Goal: Task Accomplishment & Management: Use online tool/utility

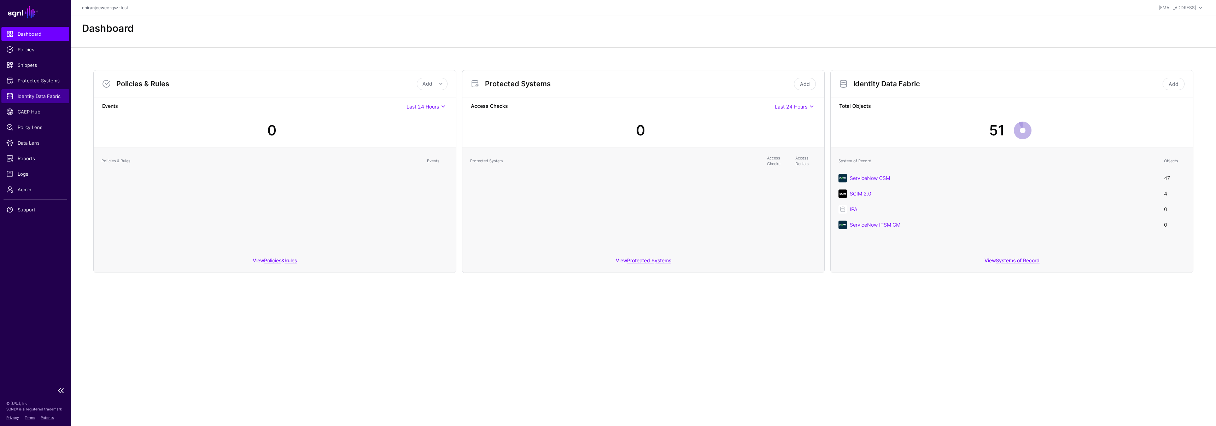
click at [48, 93] on span "Identity Data Fabric" at bounding box center [35, 96] width 58 height 7
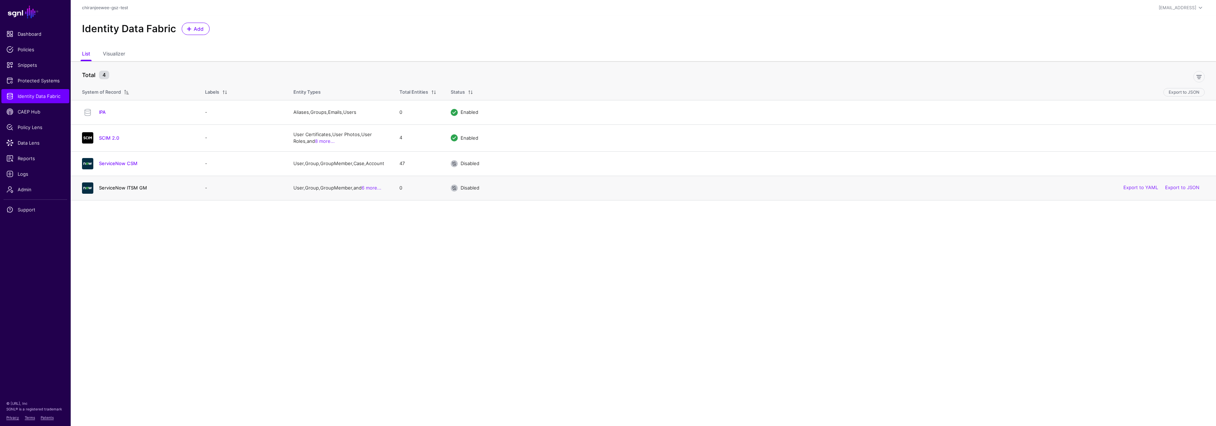
click at [126, 189] on link "ServiceNow ITSM GM" at bounding box center [123, 188] width 48 height 6
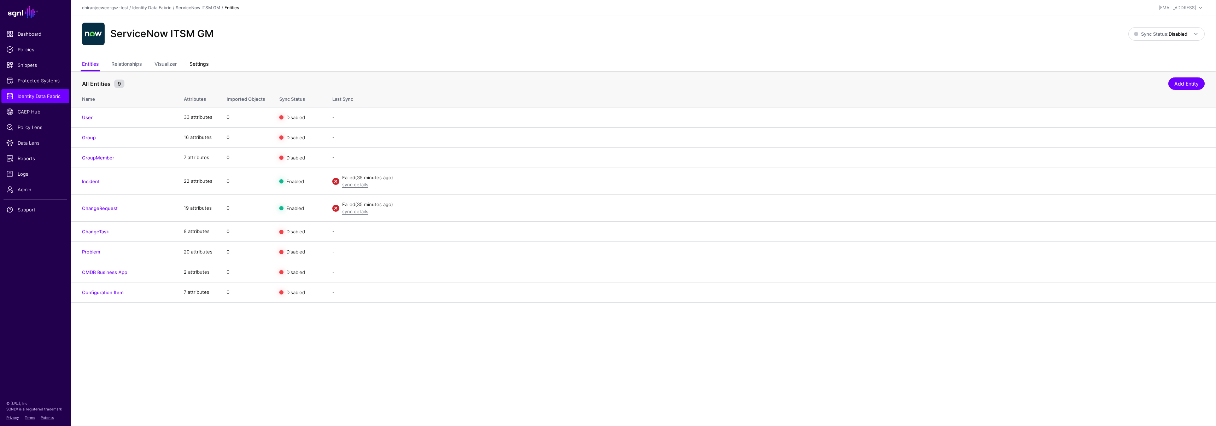
click at [204, 66] on link "Settings" at bounding box center [198, 64] width 19 height 13
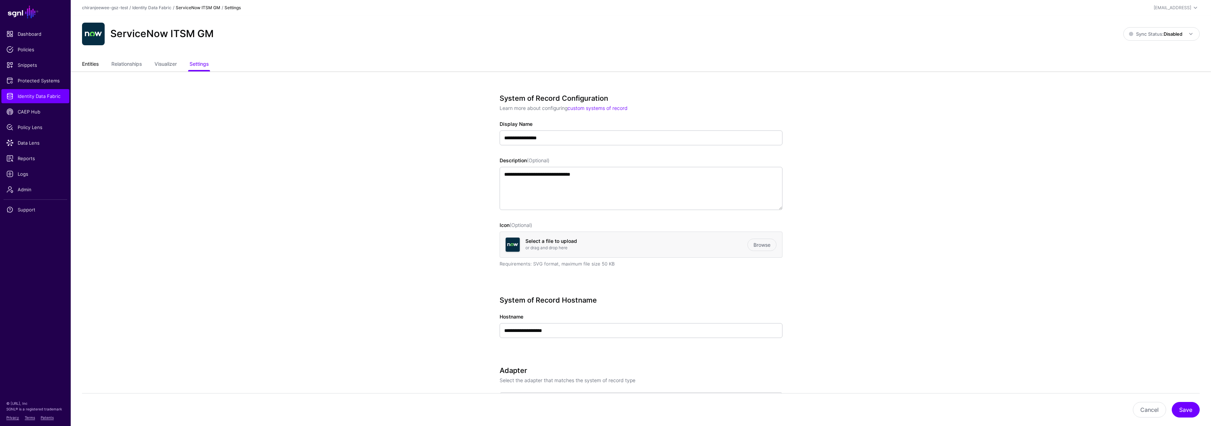
click at [92, 62] on link "Entities" at bounding box center [90, 64] width 17 height 13
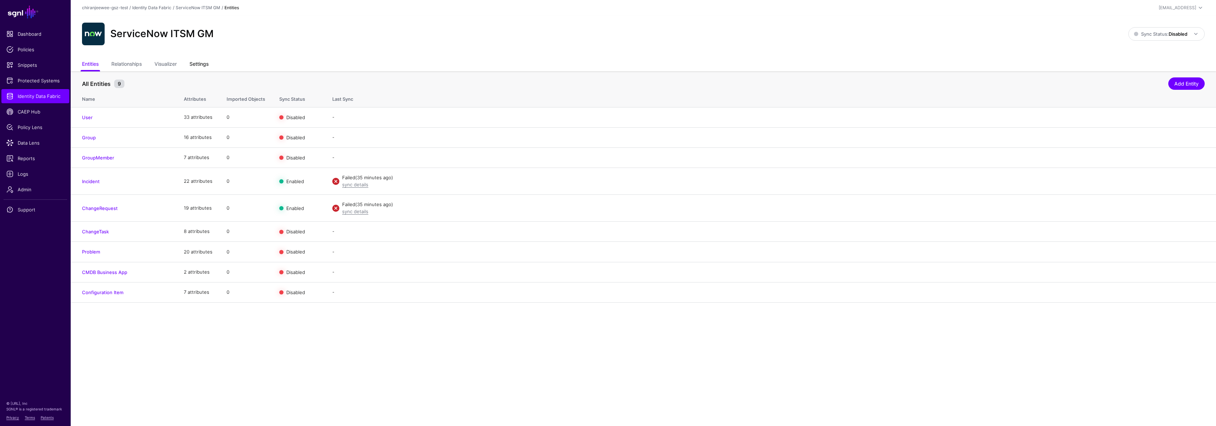
click at [198, 62] on link "Settings" at bounding box center [198, 64] width 19 height 13
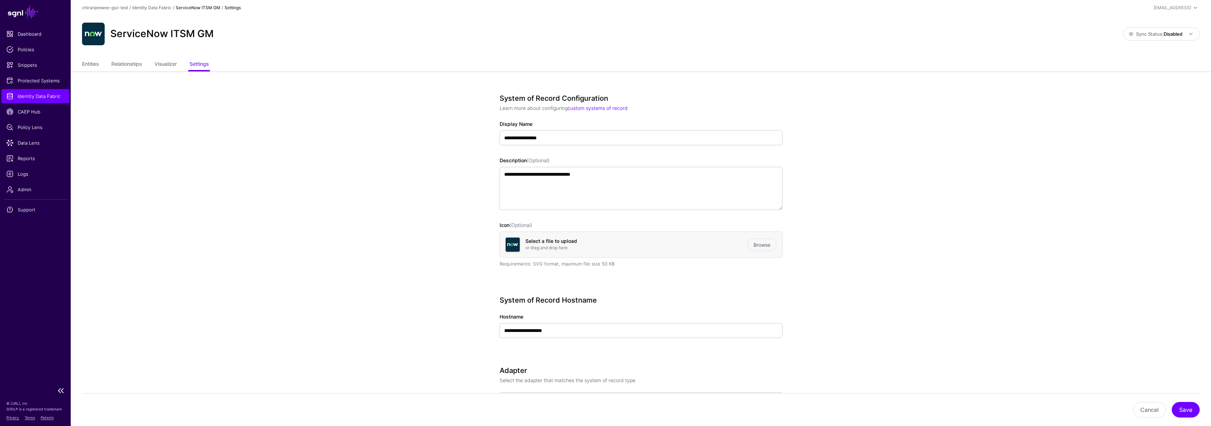
click at [39, 96] on span "Identity Data Fabric" at bounding box center [35, 96] width 58 height 7
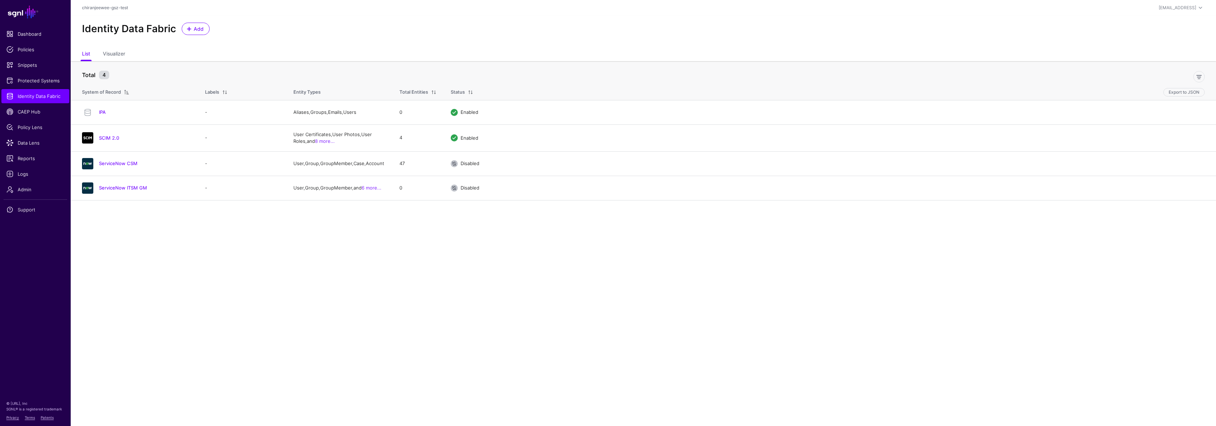
click at [130, 190] on link "ServiceNow ITSM GM" at bounding box center [123, 188] width 48 height 6
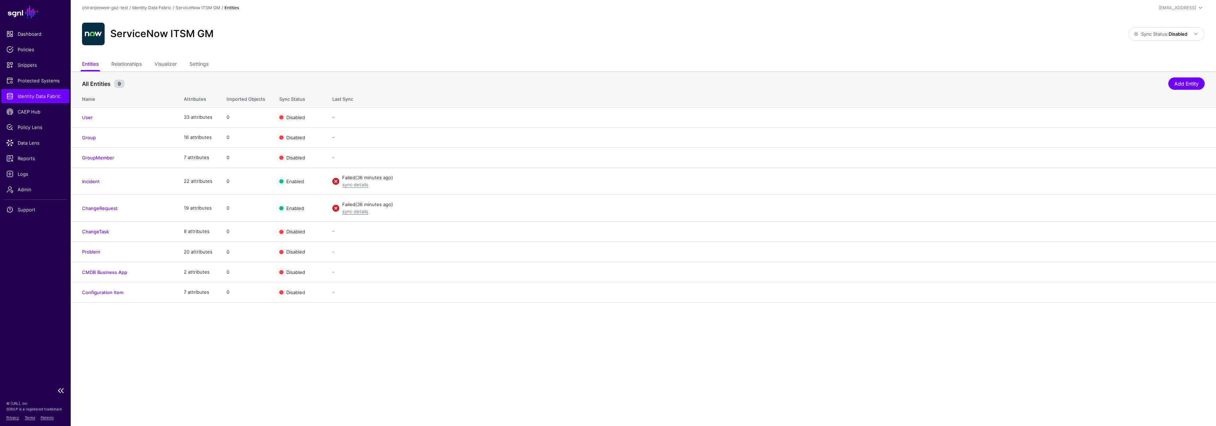
click at [53, 100] on link "Identity Data Fabric" at bounding box center [35, 96] width 68 height 14
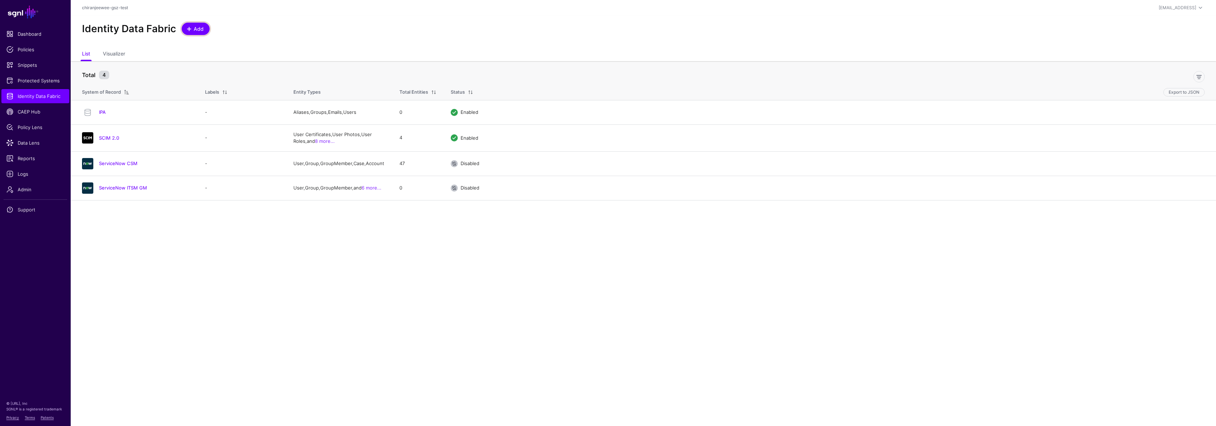
click at [198, 29] on span "Add" at bounding box center [199, 28] width 12 height 7
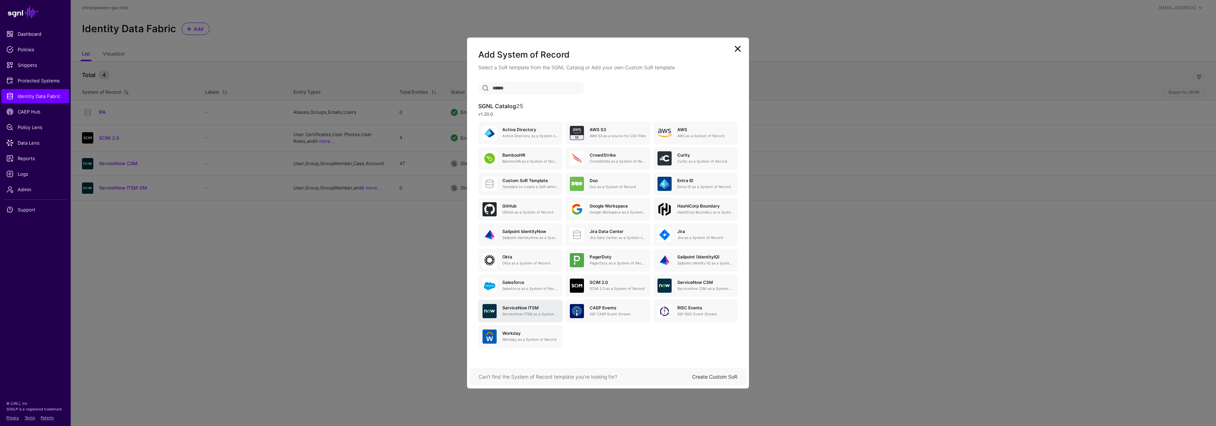
click at [527, 310] on h5 "ServiceNow ITSM" at bounding box center [530, 307] width 56 height 5
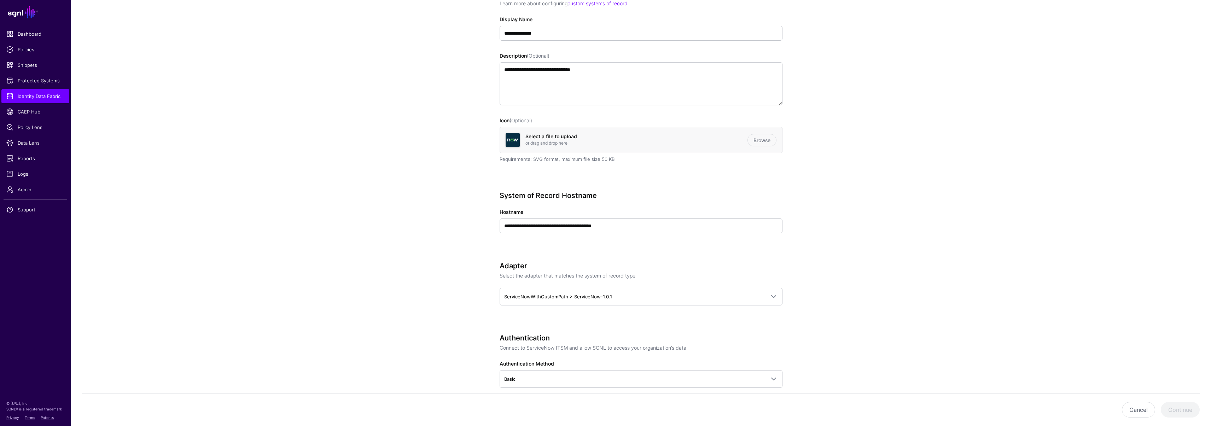
scroll to position [237, 0]
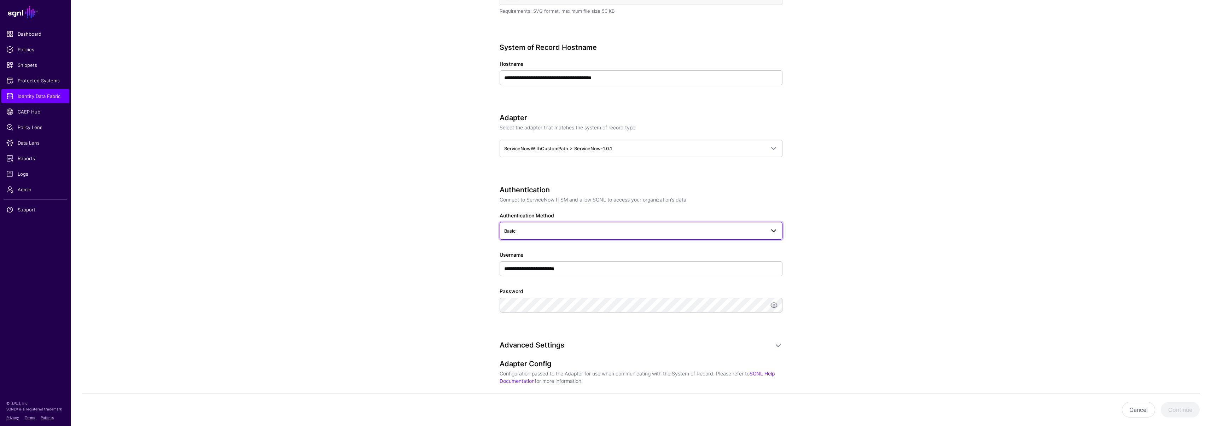
click at [544, 231] on span "Basic" at bounding box center [634, 231] width 261 height 8
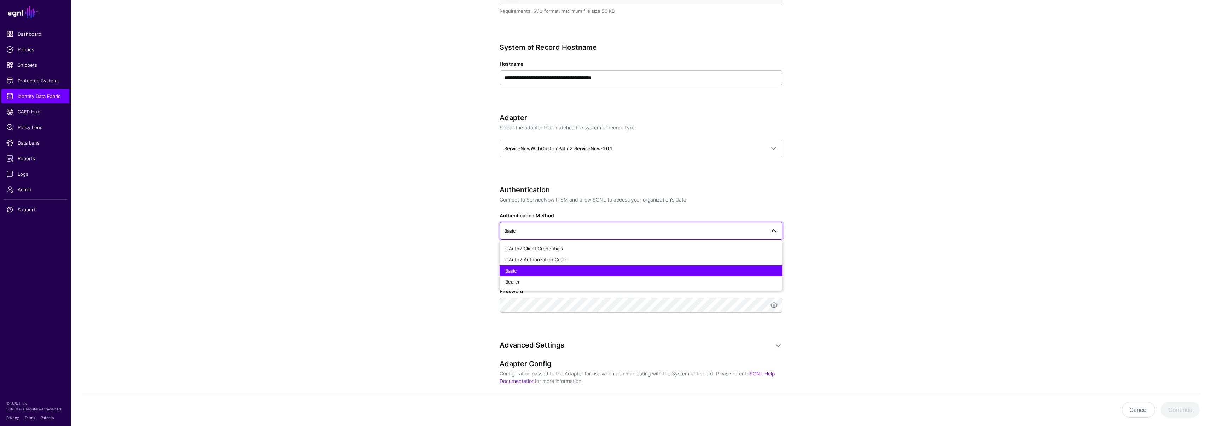
click at [450, 250] on app-datasources-details-form "**********" at bounding box center [641, 247] width 1140 height 856
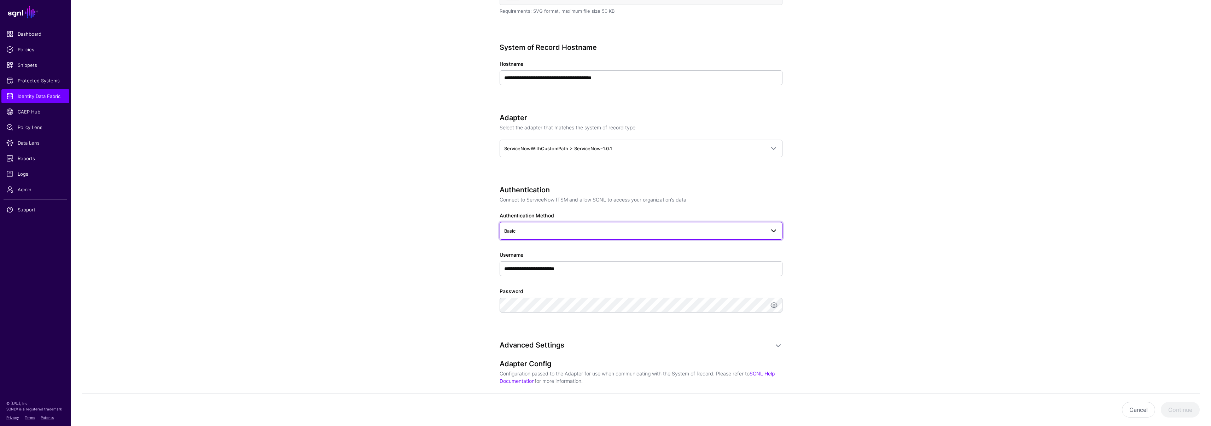
click at [517, 233] on span "Basic" at bounding box center [634, 231] width 261 height 8
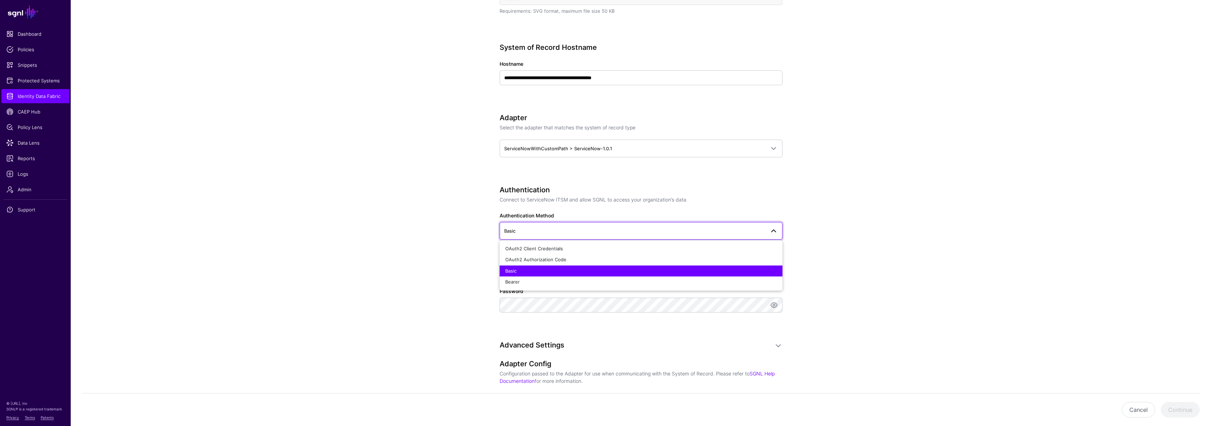
click at [399, 233] on app-datasources-details-form "**********" at bounding box center [641, 247] width 1140 height 856
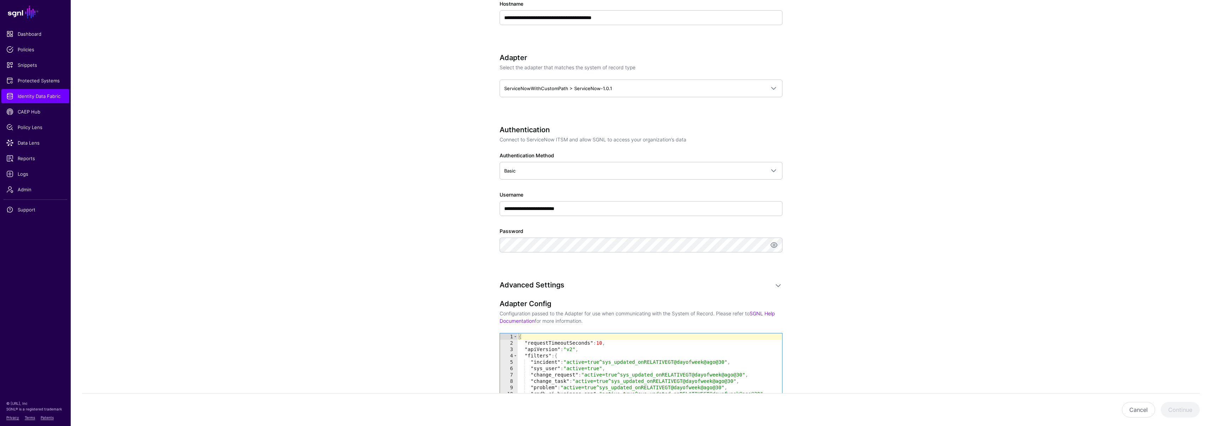
scroll to position [364, 0]
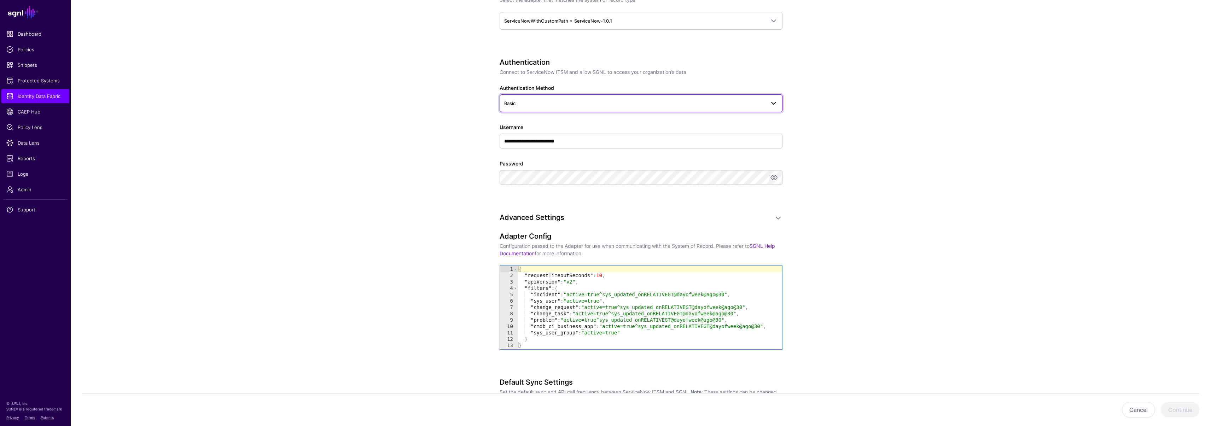
click at [525, 105] on span "Basic" at bounding box center [634, 103] width 261 height 8
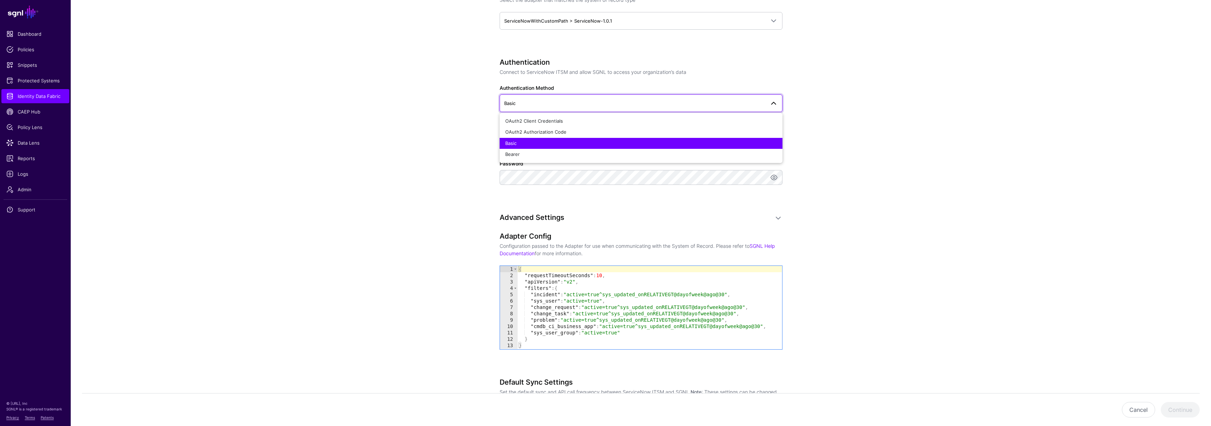
click at [393, 209] on app-datasources-details-form "**********" at bounding box center [641, 119] width 1140 height 856
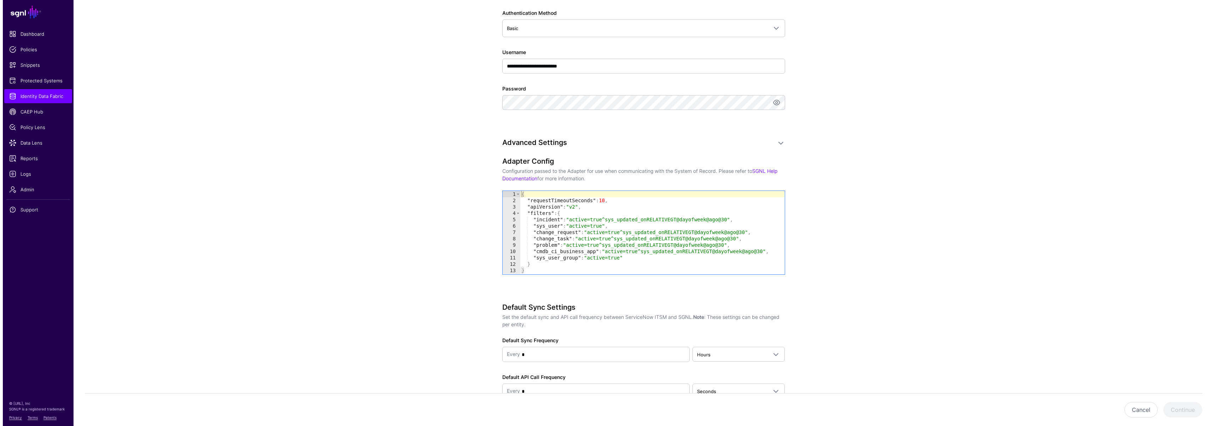
scroll to position [0, 0]
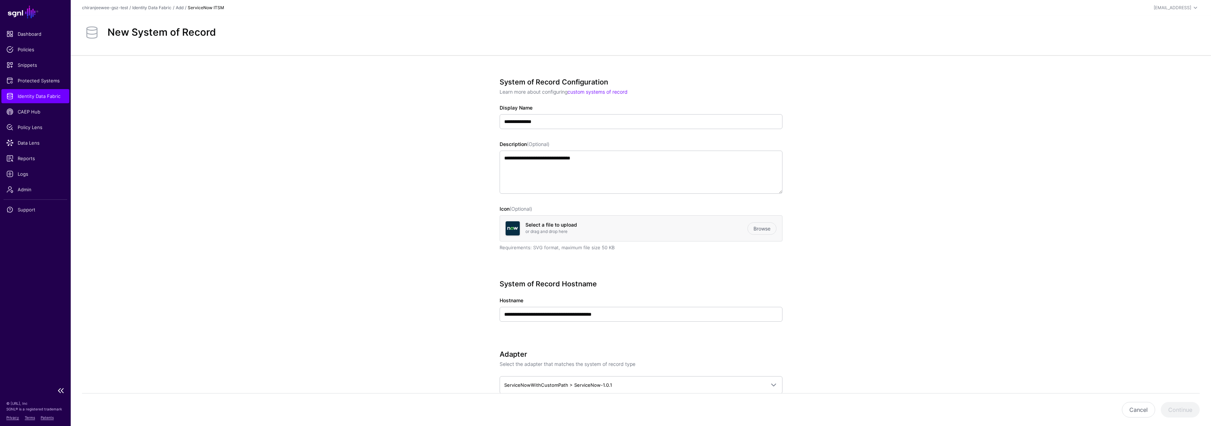
click at [45, 97] on span "Identity Data Fabric" at bounding box center [35, 96] width 58 height 7
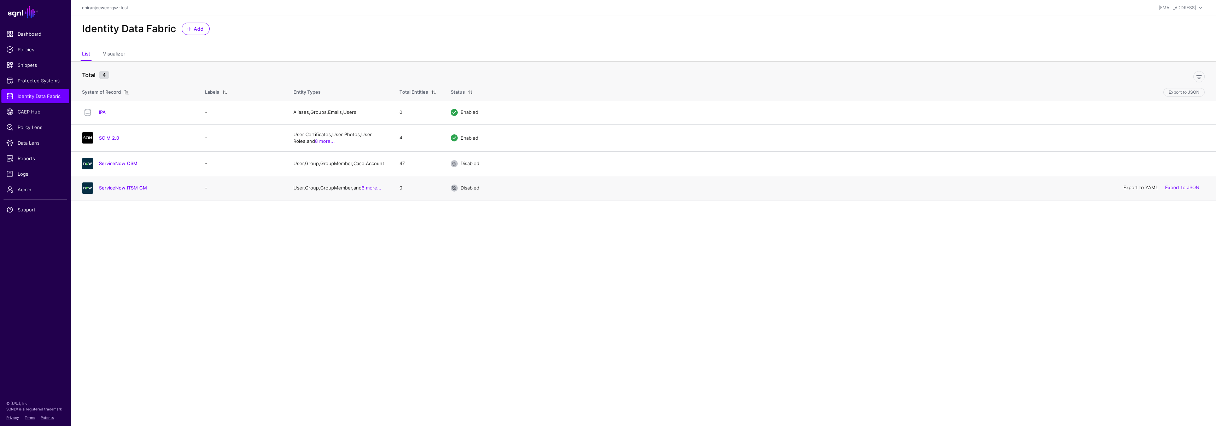
click at [1141, 190] on link "Export to YAML" at bounding box center [1140, 188] width 35 height 6
click at [193, 29] on span "Add" at bounding box center [199, 28] width 12 height 7
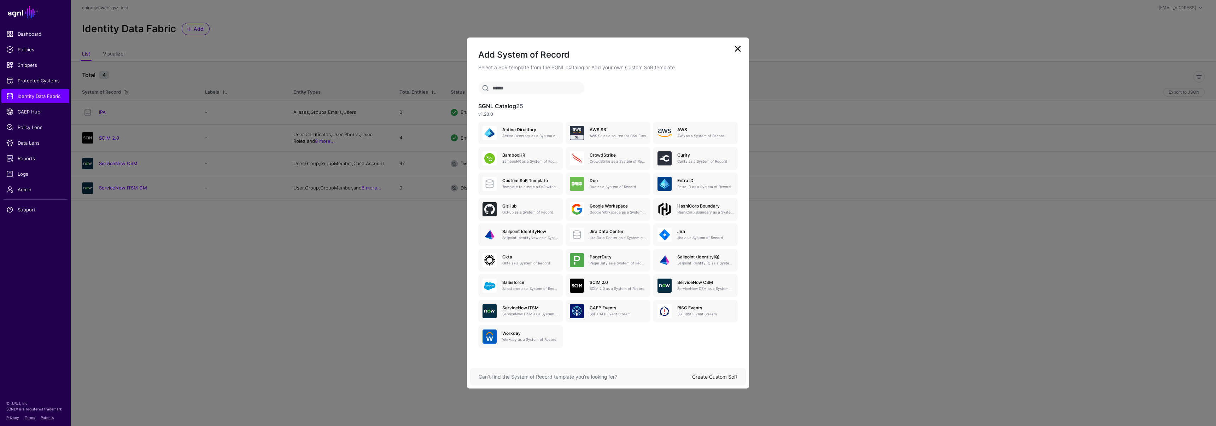
click at [719, 376] on link "Create Custom SoR" at bounding box center [714, 377] width 45 height 6
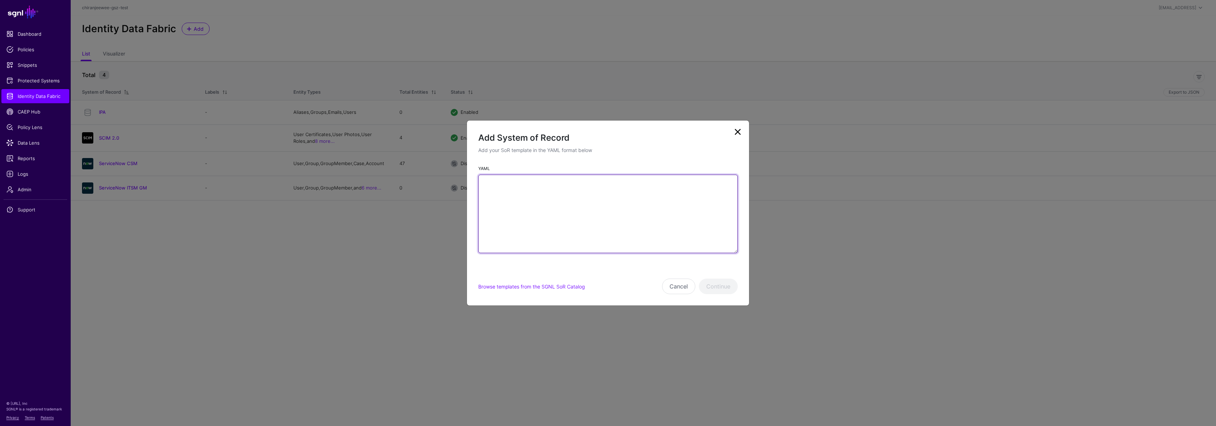
click at [567, 231] on textarea "YAML" at bounding box center [607, 214] width 259 height 78
paste textarea "**********"
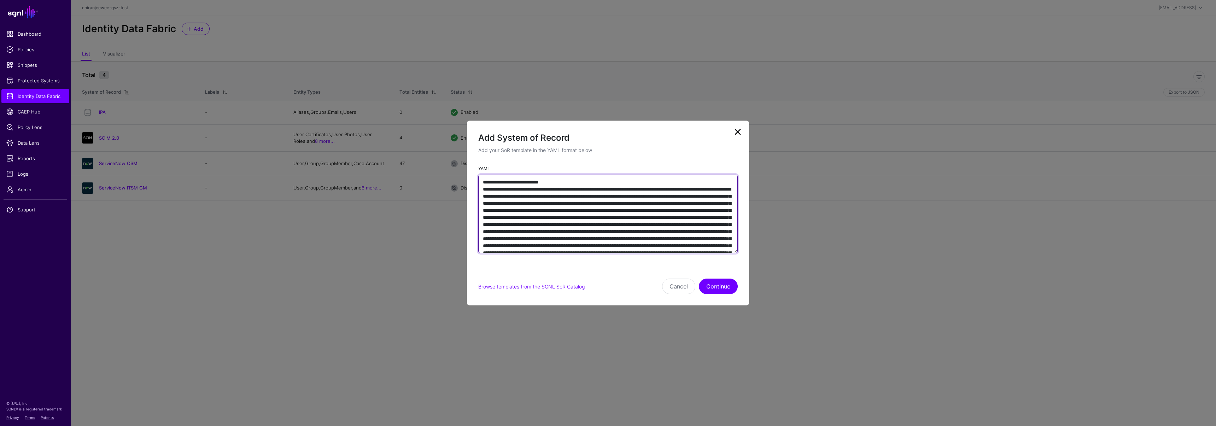
click at [579, 184] on textarea "YAML" at bounding box center [607, 214] width 259 height 78
click at [563, 182] on textarea "YAML" at bounding box center [607, 214] width 259 height 78
type textarea "**********"
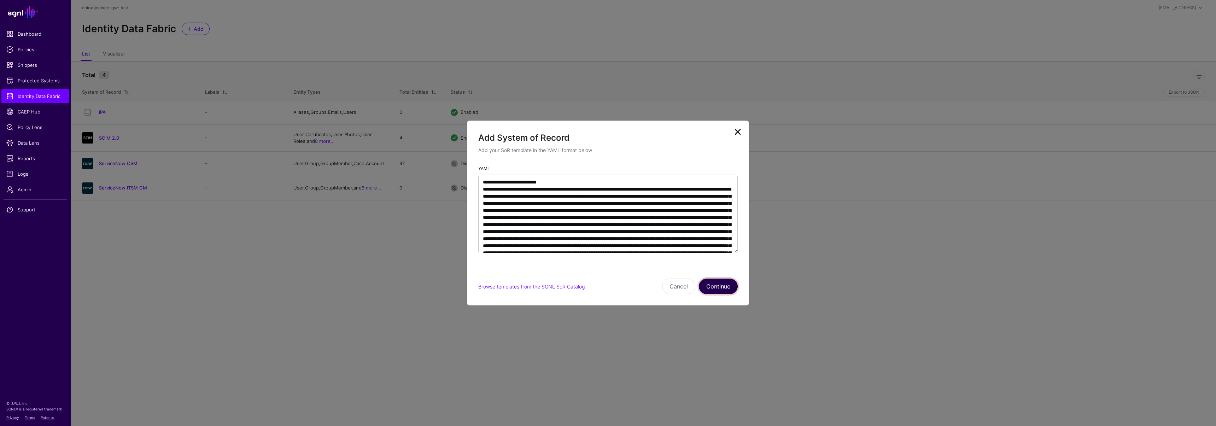
click at [716, 282] on button "Continue" at bounding box center [718, 287] width 39 height 16
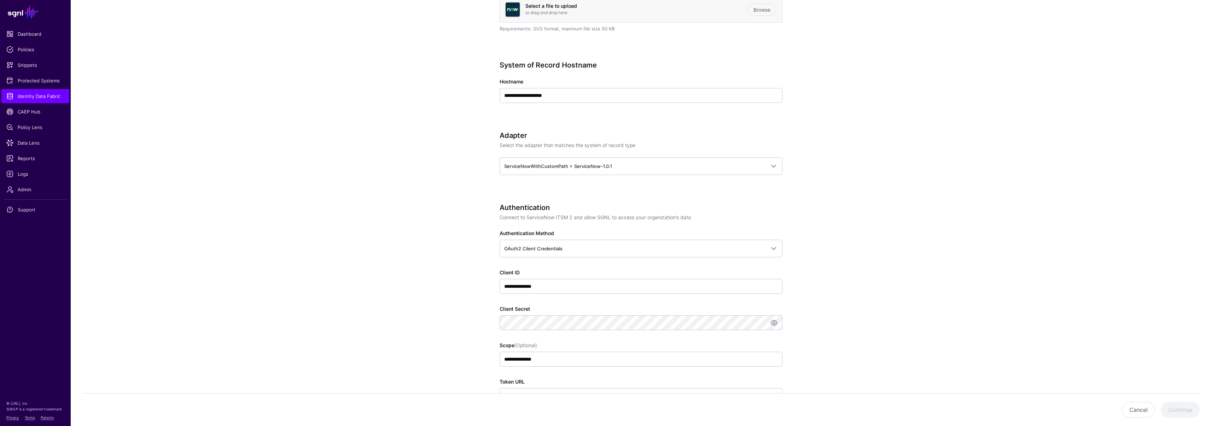
scroll to position [293, 0]
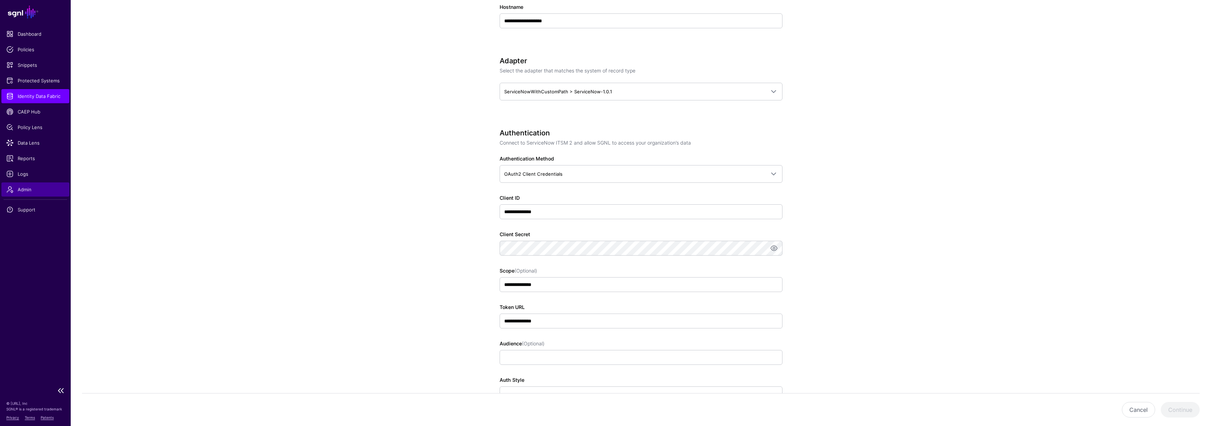
click at [26, 186] on span "Admin" at bounding box center [35, 189] width 58 height 7
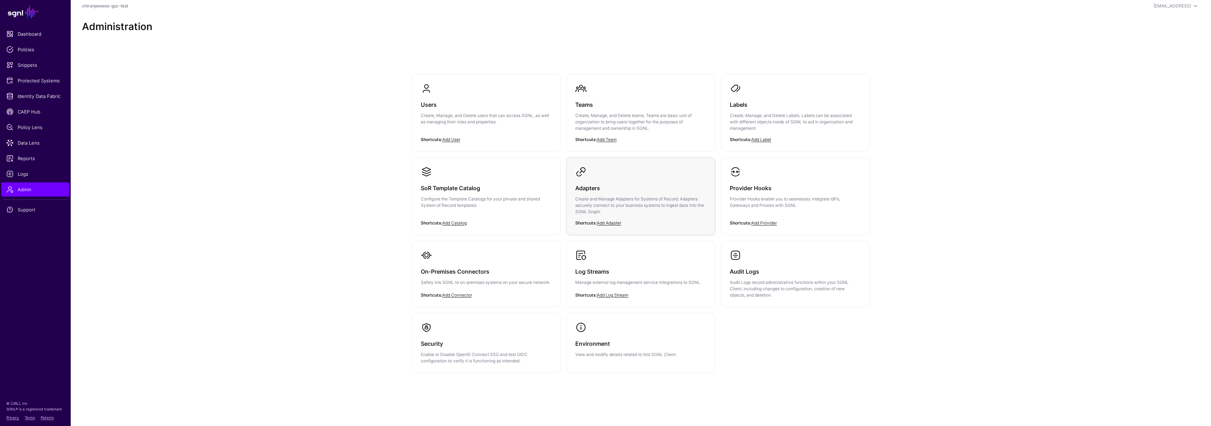
click at [590, 189] on h3 "Adapters" at bounding box center [640, 188] width 131 height 10
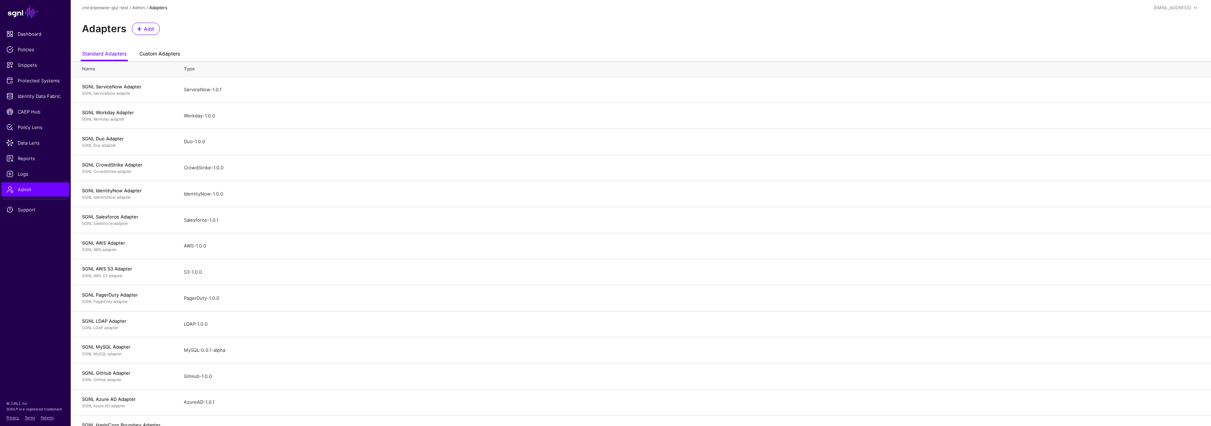
click at [179, 53] on link "Custom Adapters" at bounding box center [159, 54] width 41 height 13
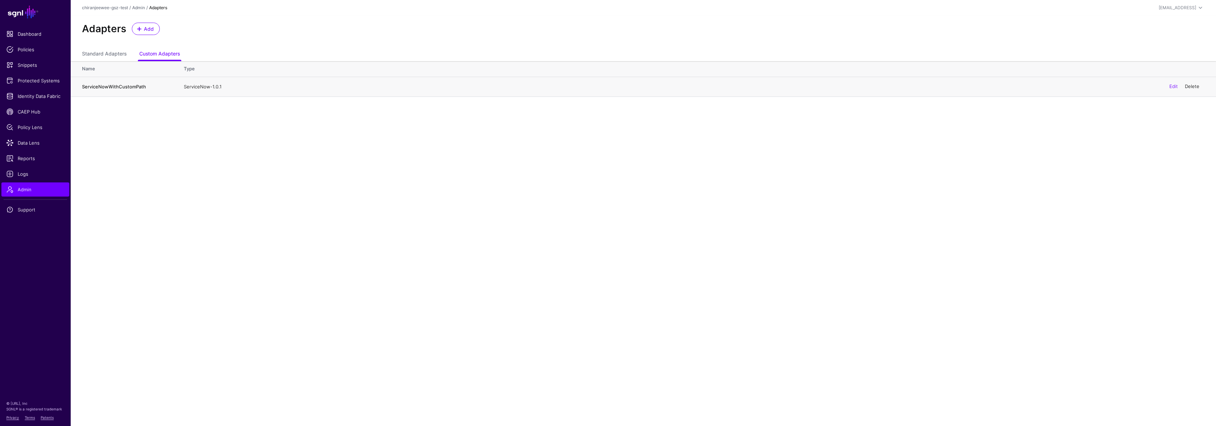
click at [1191, 85] on link "Delete" at bounding box center [1192, 87] width 14 height 6
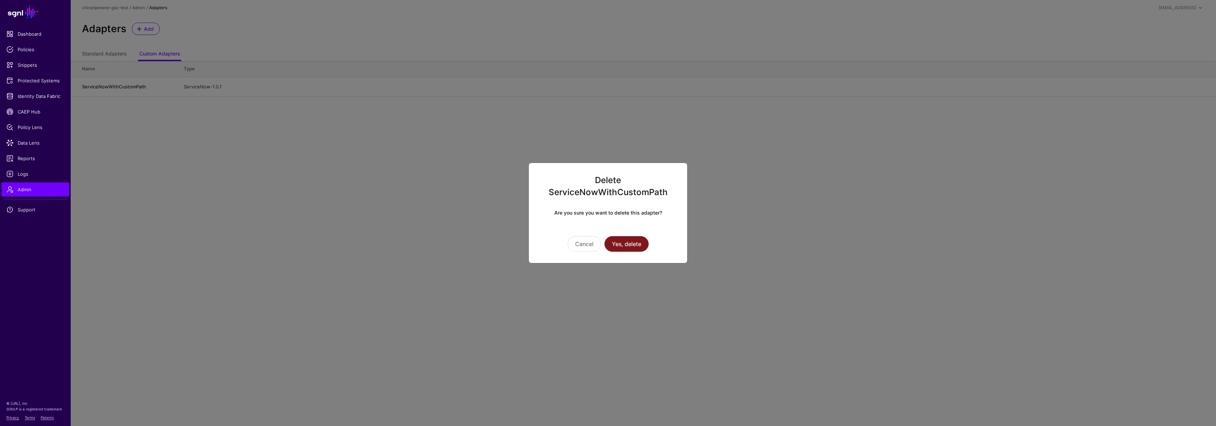
click at [621, 244] on button "Yes, delete" at bounding box center [627, 244] width 44 height 16
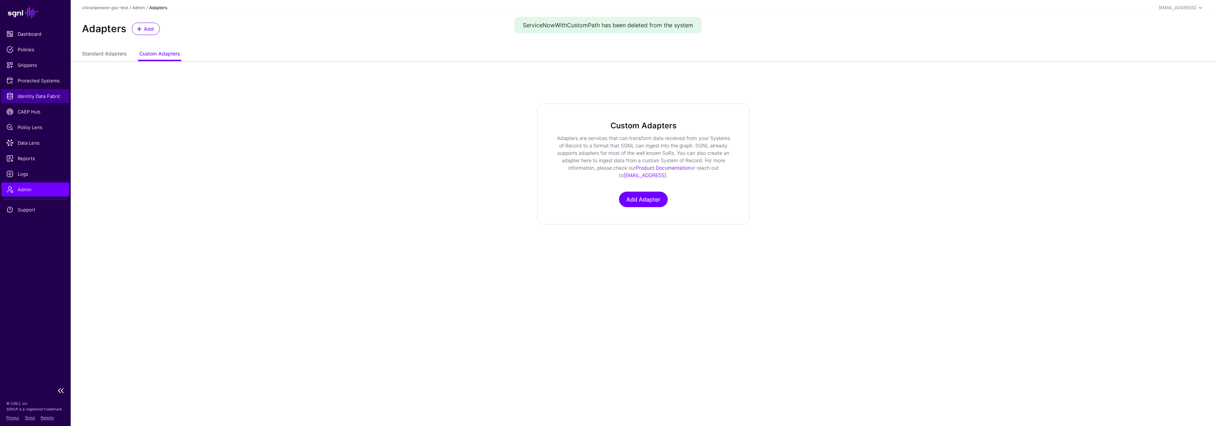
click at [23, 91] on link "Identity Data Fabric" at bounding box center [35, 96] width 68 height 14
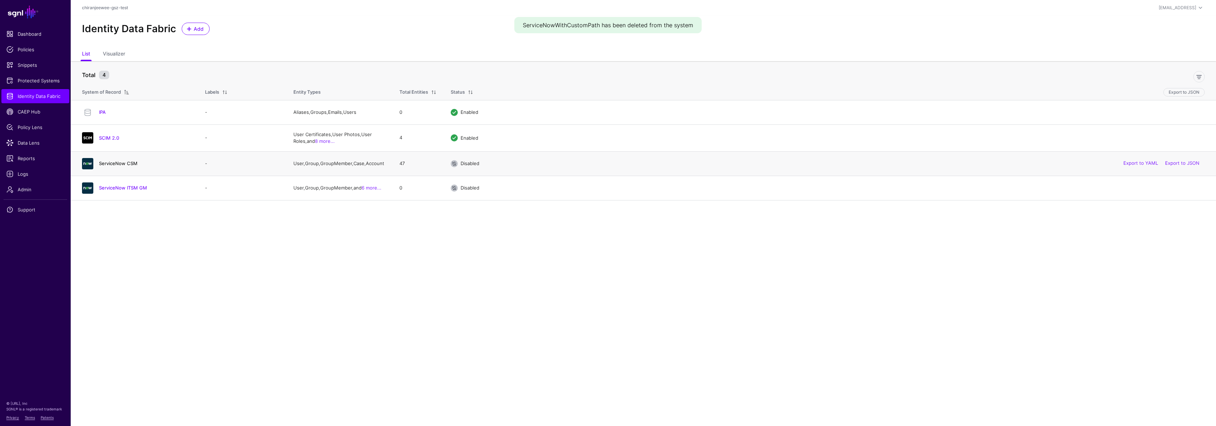
click at [105, 163] on link "ServiceNow CSM" at bounding box center [118, 163] width 39 height 6
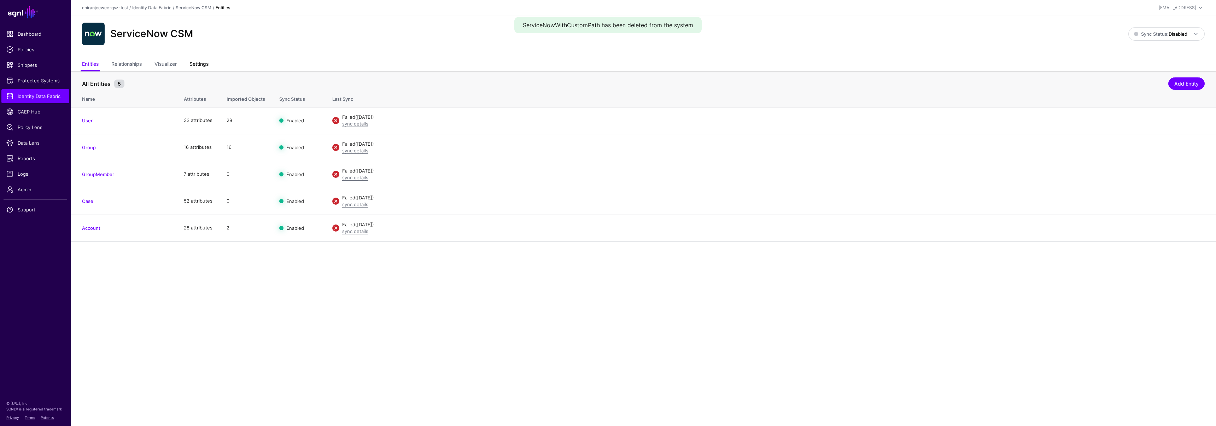
drag, startPoint x: 208, startPoint y: 63, endPoint x: 211, endPoint y: 67, distance: 4.8
click at [207, 63] on link "Settings" at bounding box center [198, 64] width 19 height 13
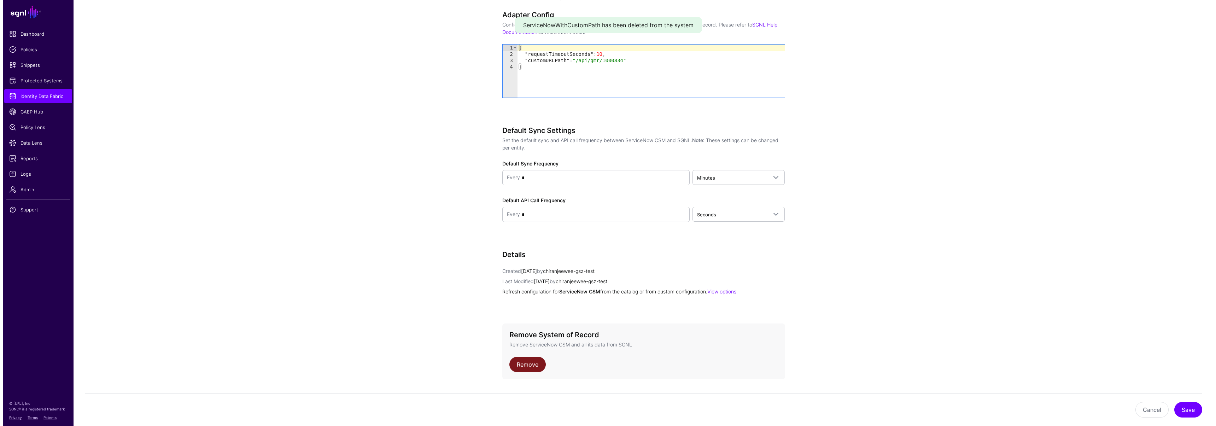
scroll to position [464, 0]
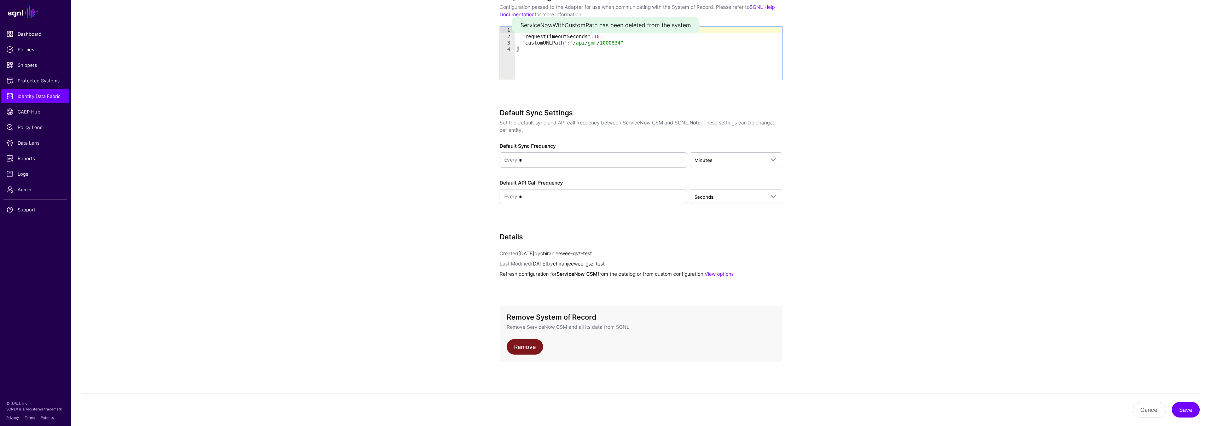
click at [521, 351] on link "Remove" at bounding box center [525, 347] width 36 height 16
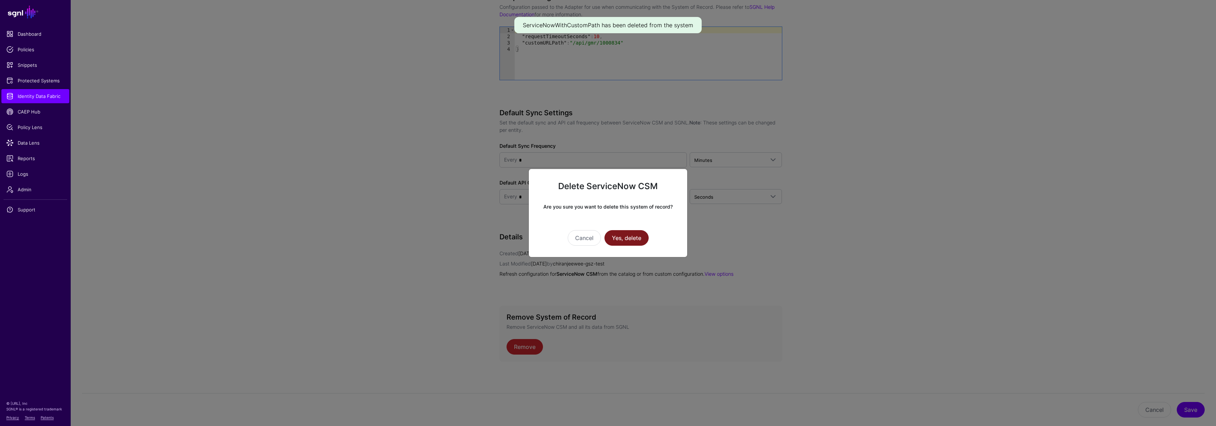
click at [619, 241] on button "Yes, delete" at bounding box center [627, 238] width 44 height 16
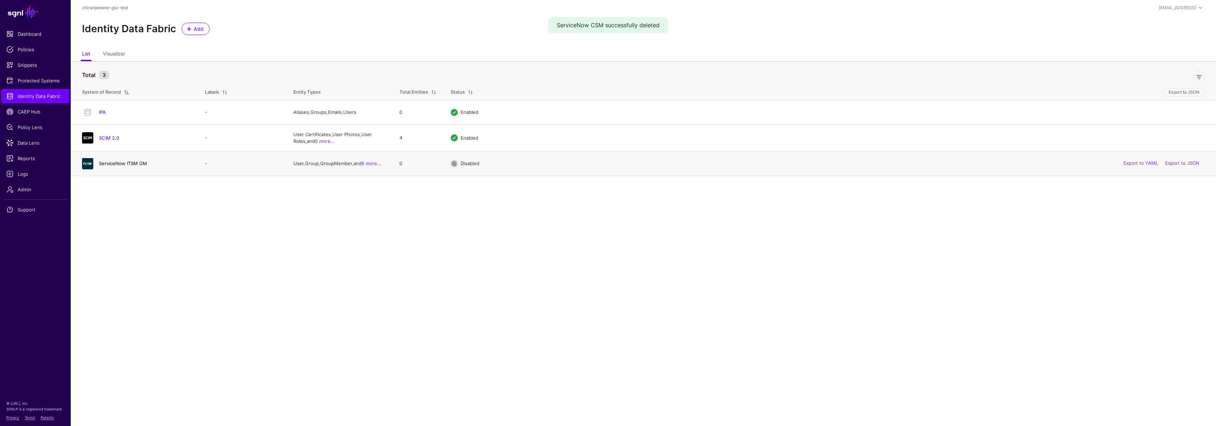
click at [115, 162] on link "ServiceNow ITSM GM" at bounding box center [123, 163] width 48 height 6
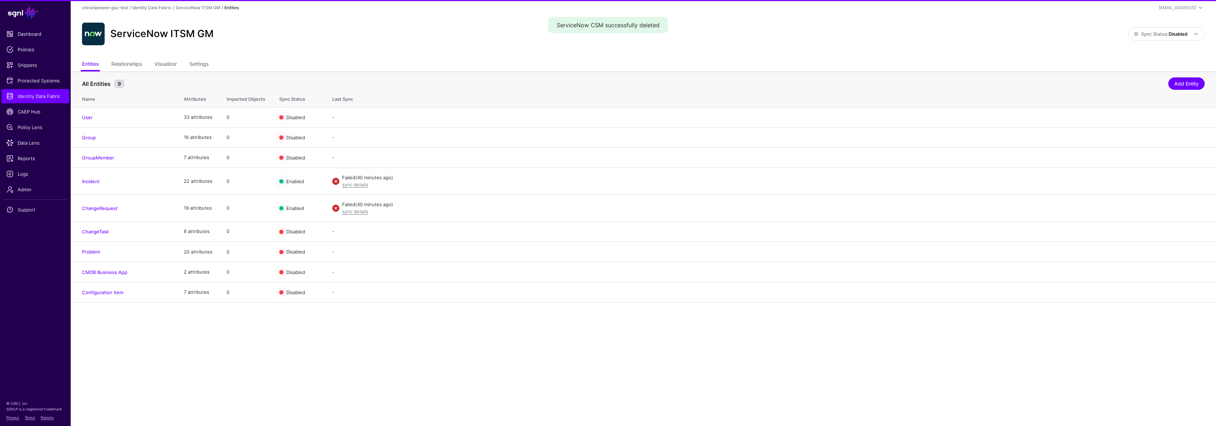
drag, startPoint x: 201, startPoint y: 64, endPoint x: 213, endPoint y: 70, distance: 13.9
click at [201, 64] on link "Settings" at bounding box center [198, 64] width 19 height 13
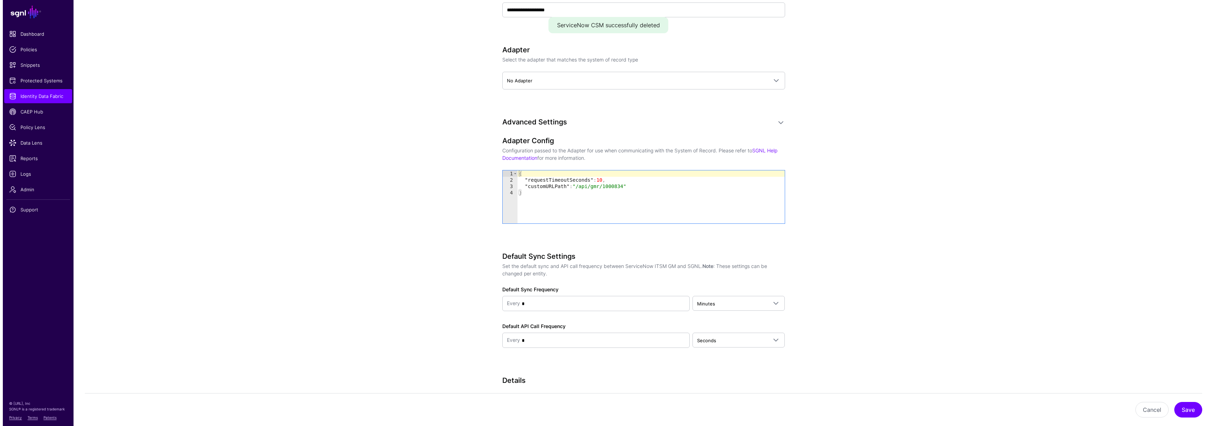
scroll to position [464, 0]
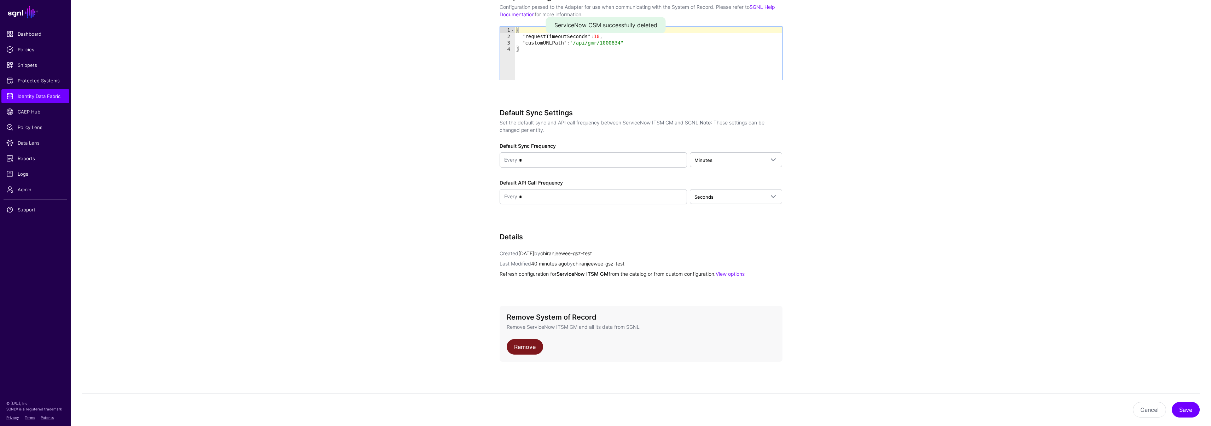
click at [526, 345] on link "Remove" at bounding box center [525, 347] width 36 height 16
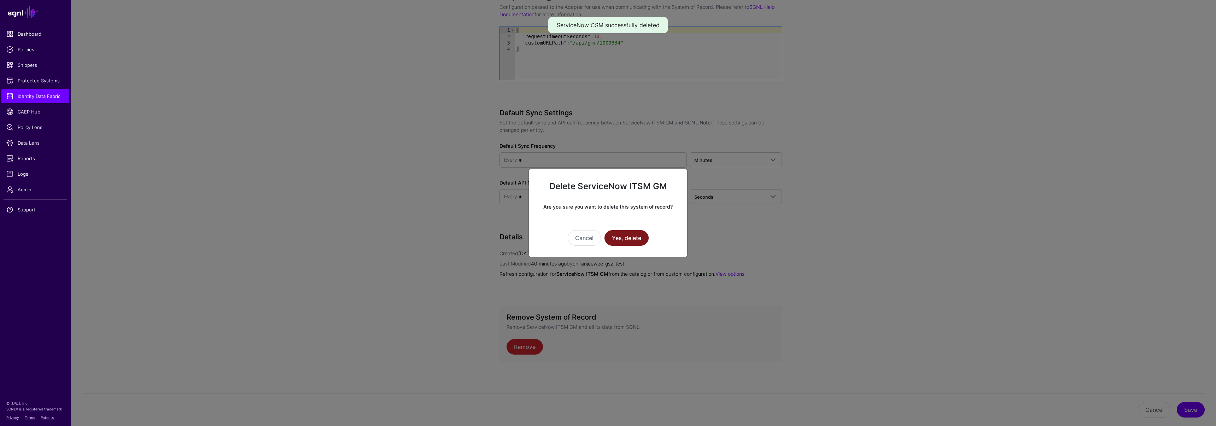
click at [625, 240] on button "Yes, delete" at bounding box center [627, 238] width 44 height 16
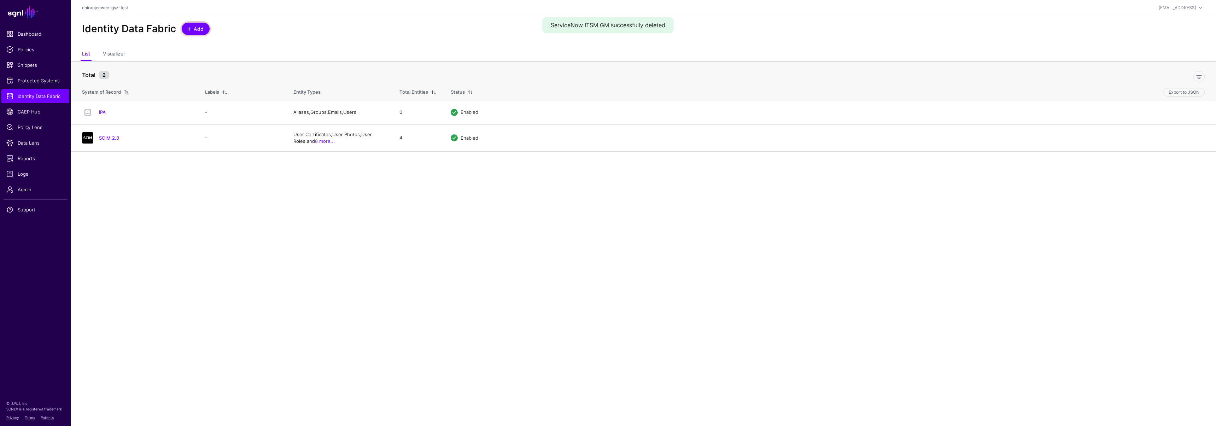
click at [201, 30] on span "Add" at bounding box center [199, 28] width 12 height 7
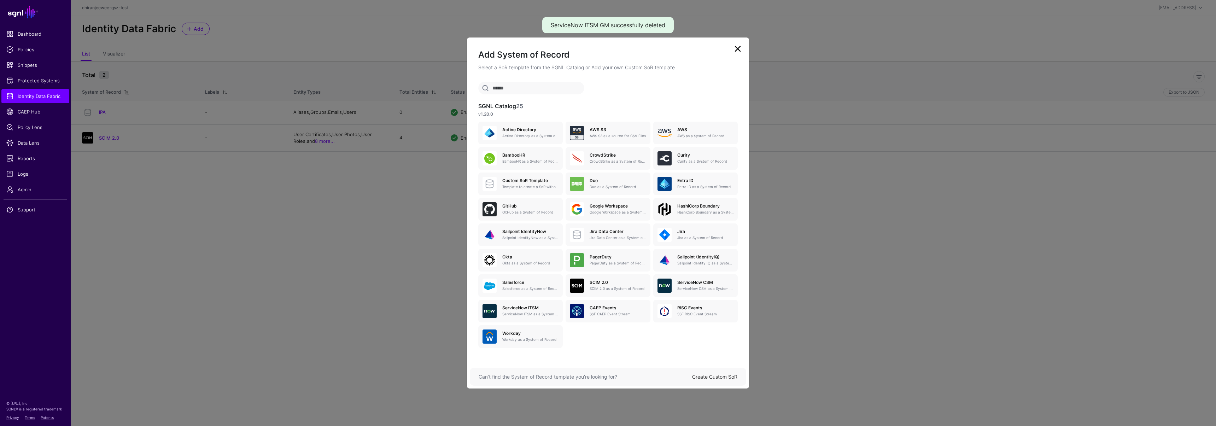
click at [716, 375] on link "Create Custom SoR" at bounding box center [714, 377] width 45 height 6
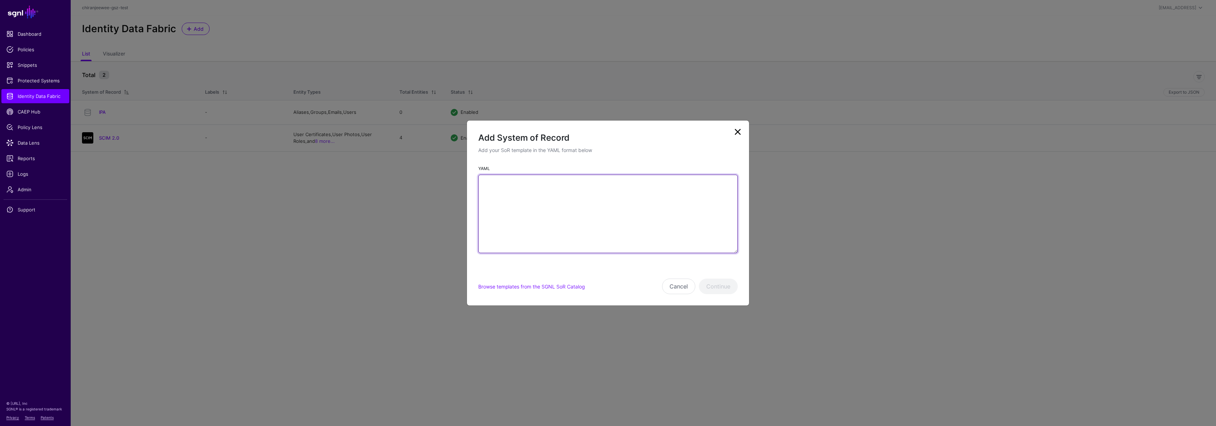
click at [529, 198] on textarea "YAML" at bounding box center [607, 214] width 259 height 78
paste textarea "**********"
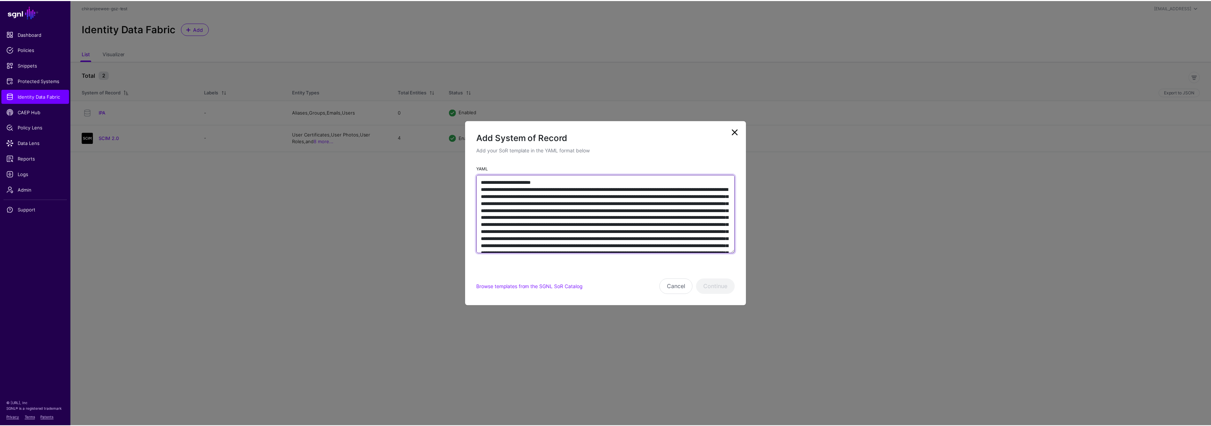
scroll to position [6154, 0]
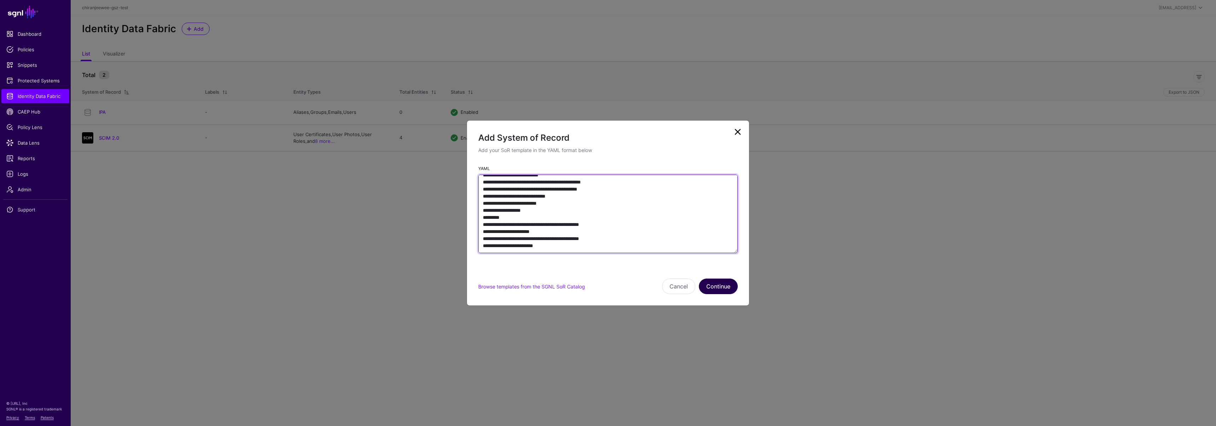
type textarea "**********"
click at [714, 290] on button "Continue" at bounding box center [718, 287] width 39 height 16
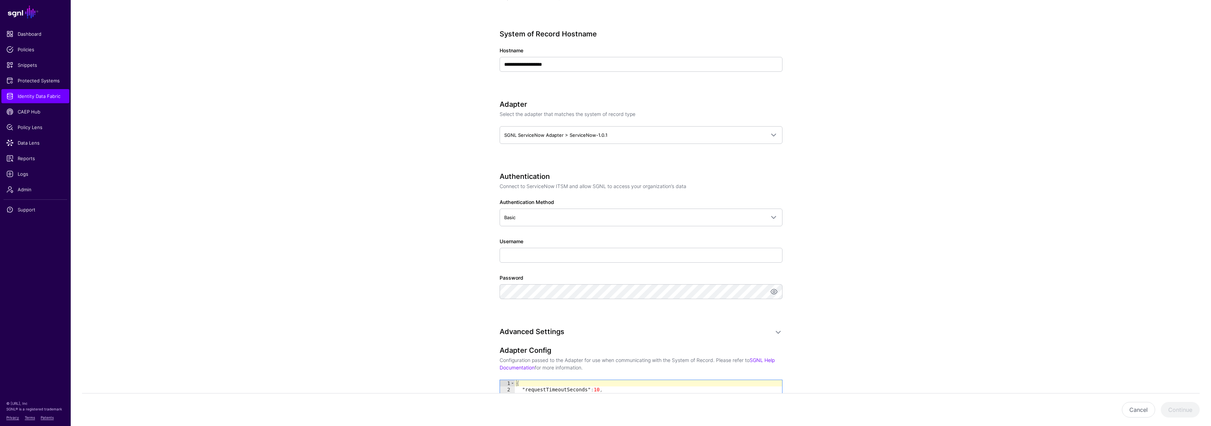
scroll to position [253, 0]
click at [534, 210] on span "Basic" at bounding box center [641, 214] width 274 height 8
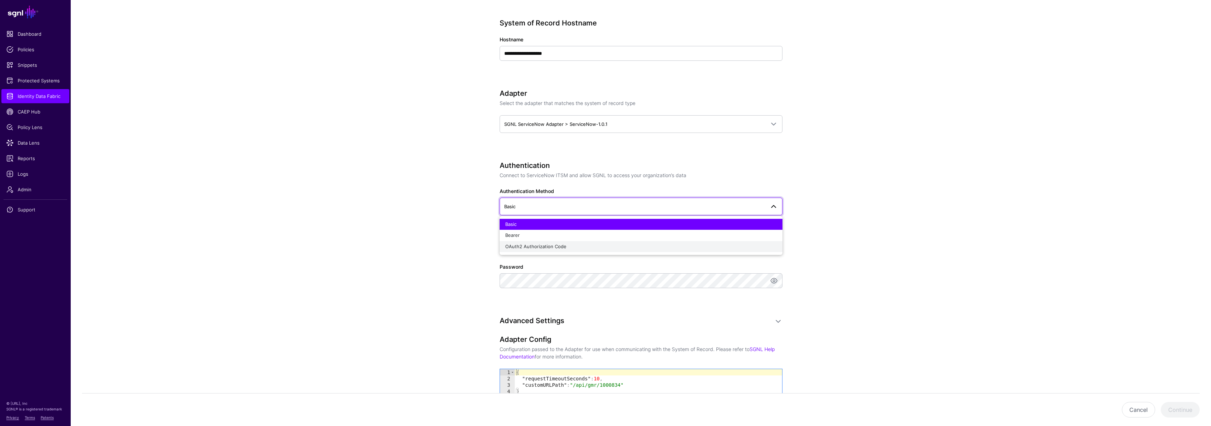
scroll to position [260, 0]
click at [442, 250] on app-datasources-details-form "**********" at bounding box center [641, 208] width 1140 height 826
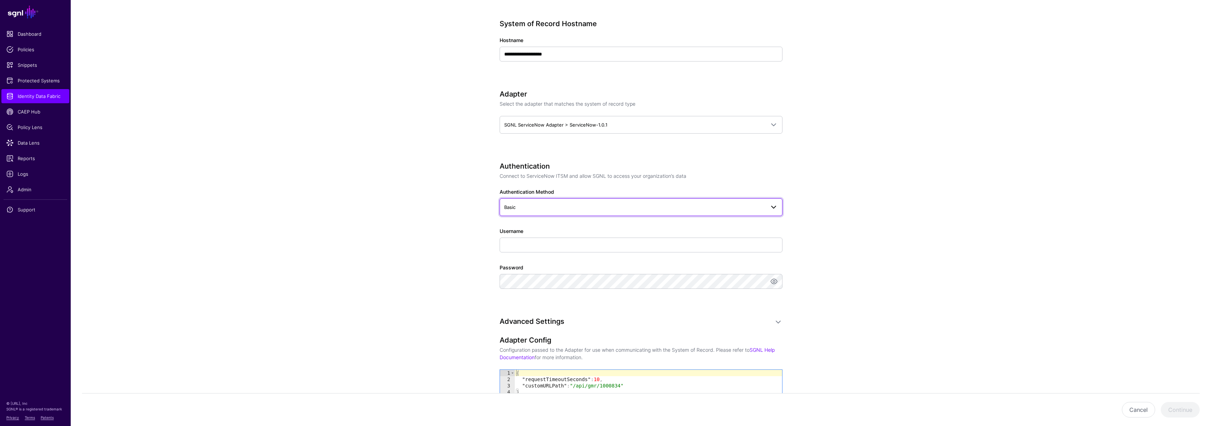
click at [517, 203] on span "Basic" at bounding box center [641, 207] width 274 height 8
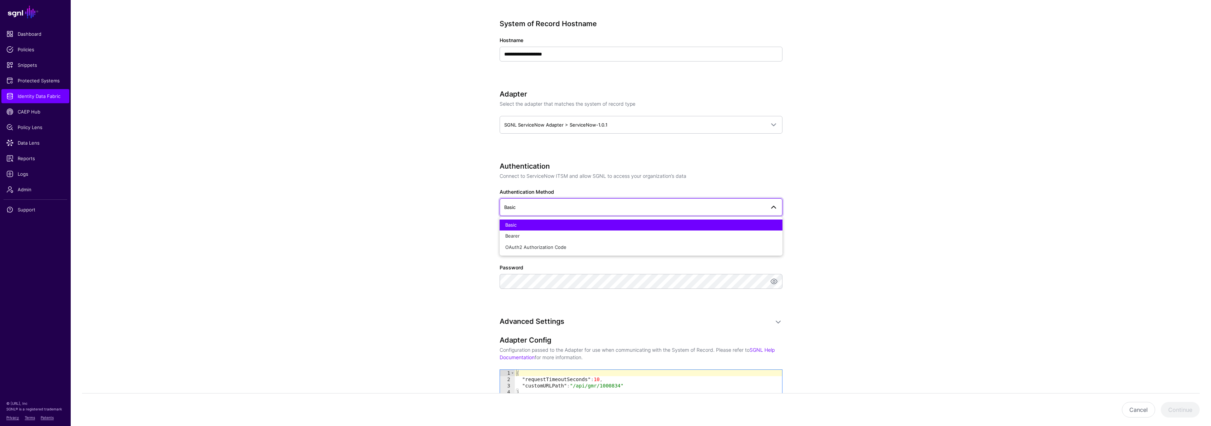
click at [434, 246] on app-datasources-details-form "**********" at bounding box center [641, 208] width 1140 height 826
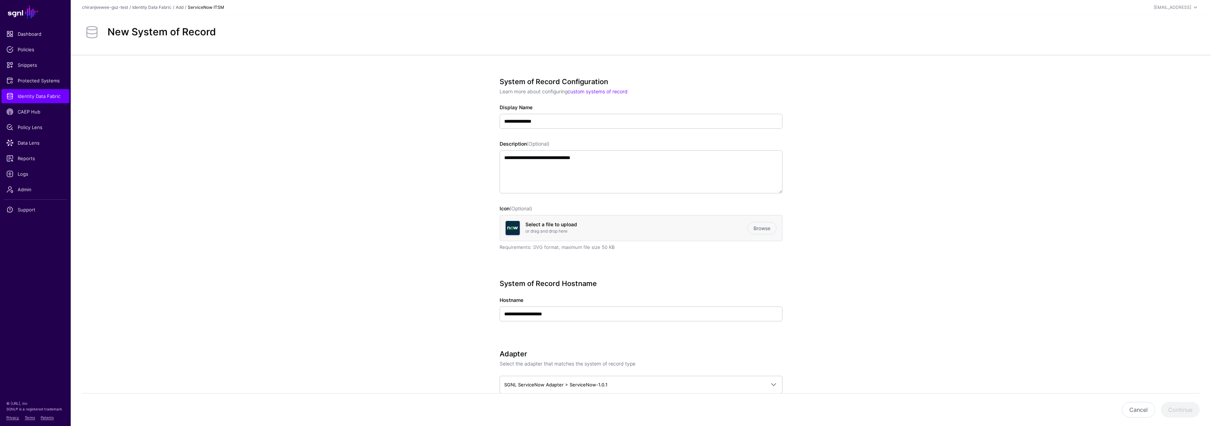
scroll to position [0, 0]
click at [34, 93] on span "Identity Data Fabric" at bounding box center [35, 96] width 58 height 7
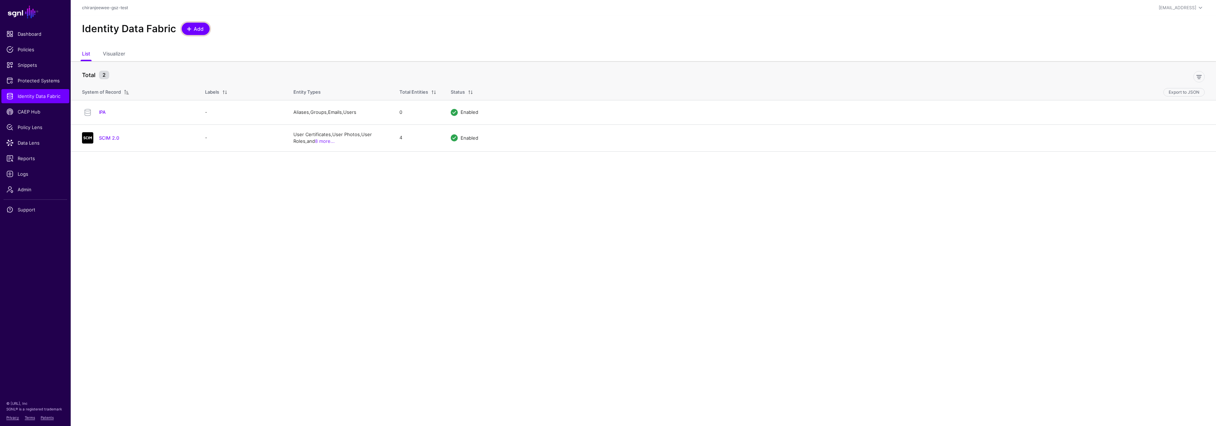
click at [198, 32] on span "Add" at bounding box center [199, 28] width 12 height 7
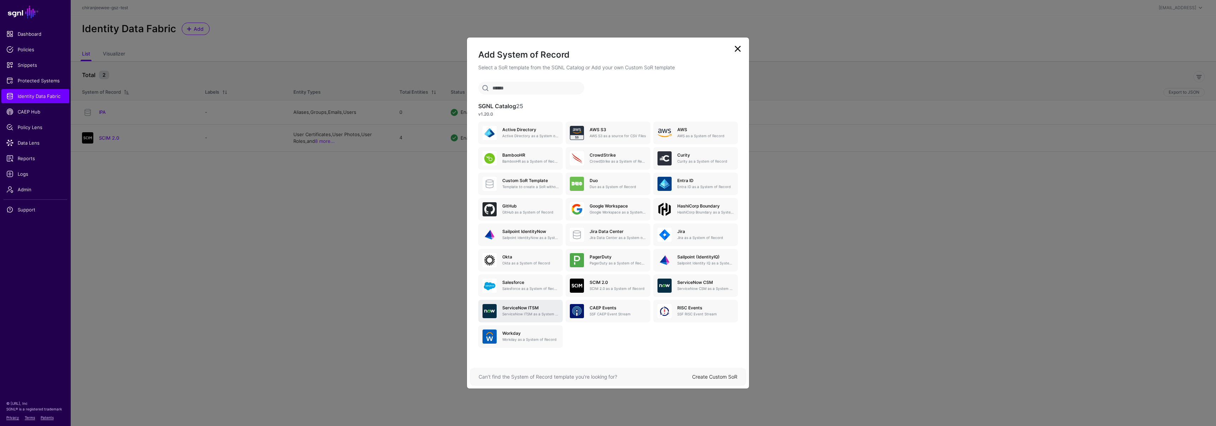
click at [519, 316] on p "ServiceNow ITSM as a System of Record" at bounding box center [530, 313] width 56 height 5
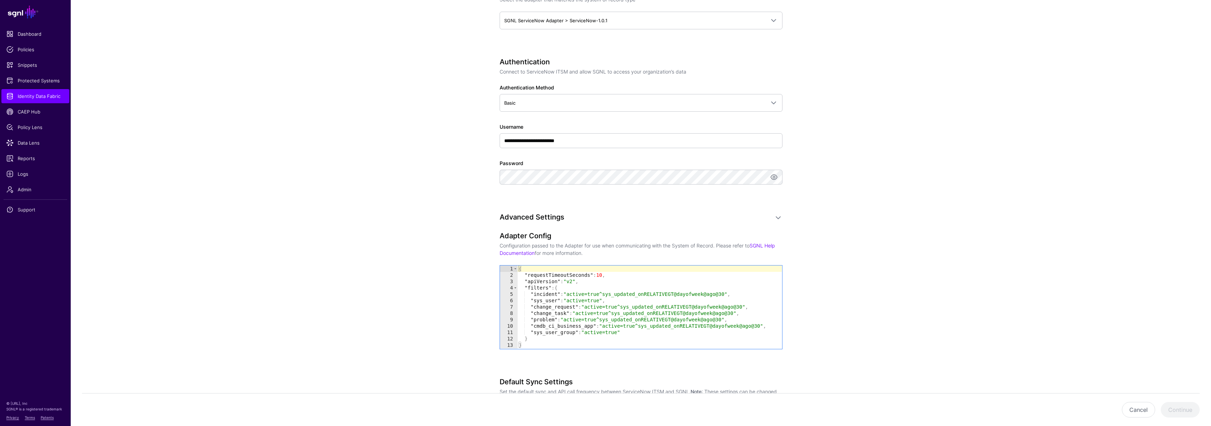
scroll to position [333, 0]
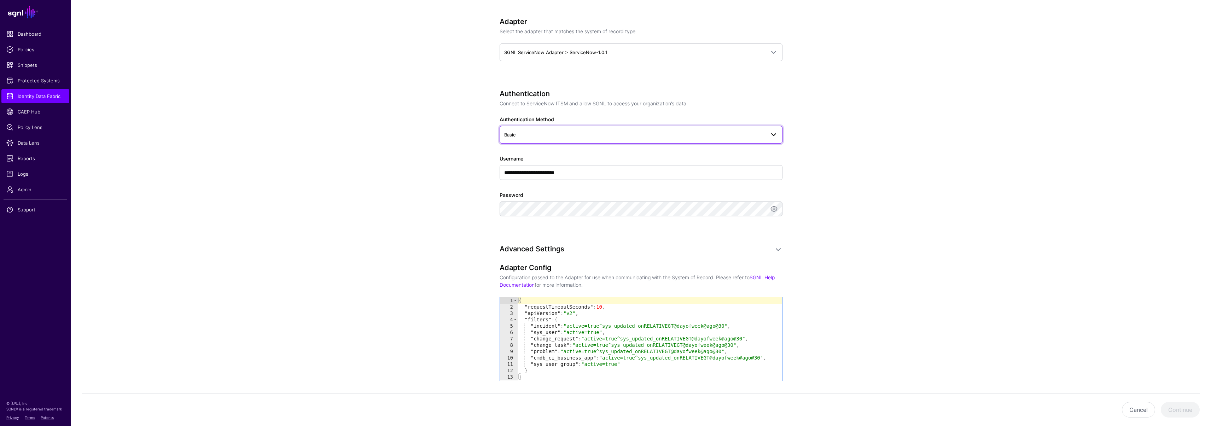
click at [542, 140] on link "Basic" at bounding box center [641, 135] width 283 height 18
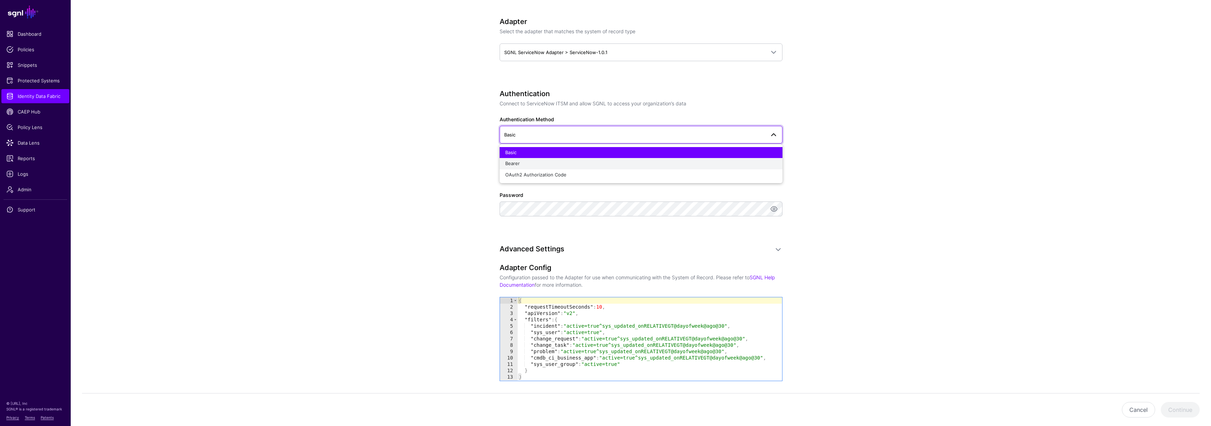
click at [533, 160] on div "Bearer" at bounding box center [641, 163] width 272 height 7
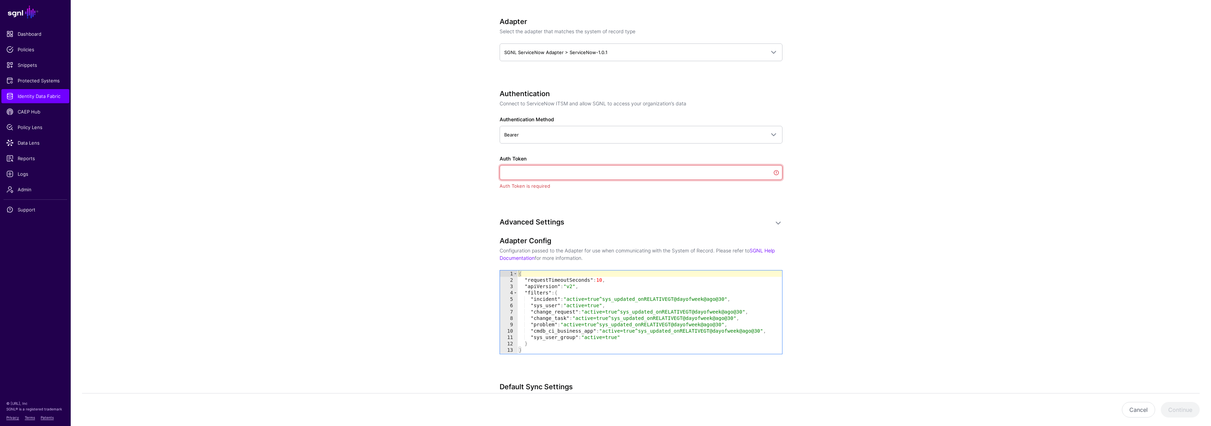
click at [526, 178] on input "Auth Token" at bounding box center [641, 172] width 283 height 15
click at [423, 199] on app-datasources-details-form "**********" at bounding box center [641, 136] width 1140 height 829
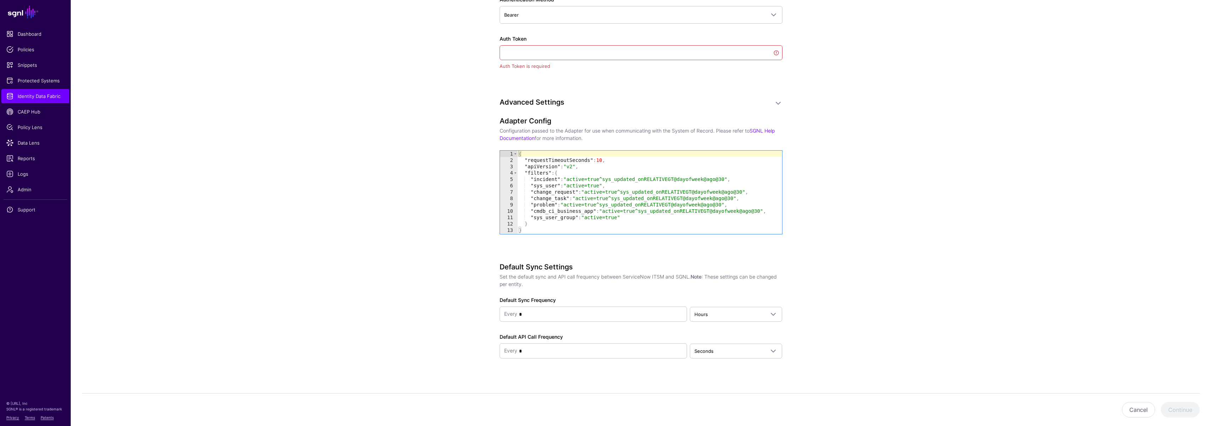
scroll to position [446, 0]
